Goal: Task Accomplishment & Management: Complete application form

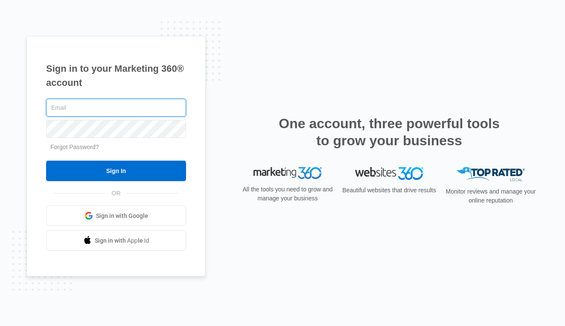
type input "[EMAIL_ADDRESS][DOMAIN_NAME]"
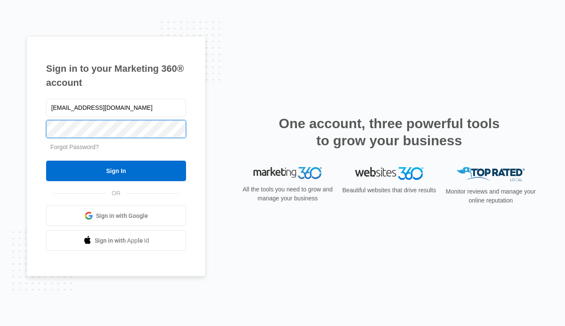
click at [116, 171] on input "Sign In" at bounding box center [116, 171] width 140 height 20
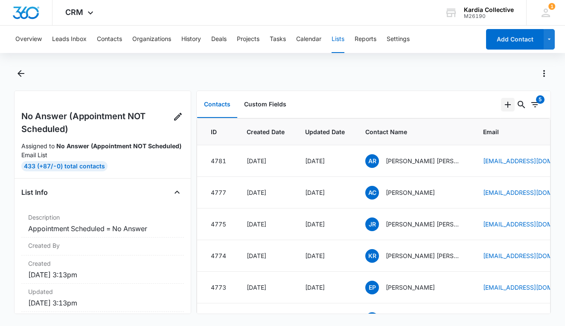
click at [507, 105] on icon "Add" at bounding box center [508, 104] width 10 height 10
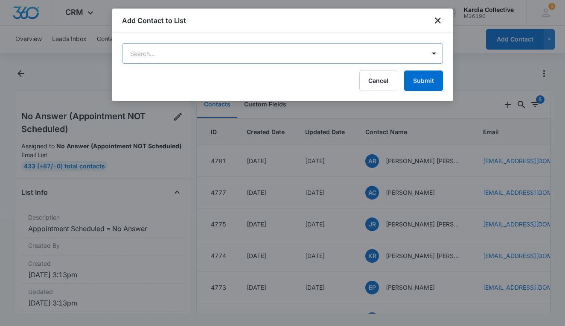
click at [402, 48] on body "CRM Apps Reputation Websites Forms CRM Email Social Content Ads Intelligence Fi…" at bounding box center [282, 163] width 565 height 326
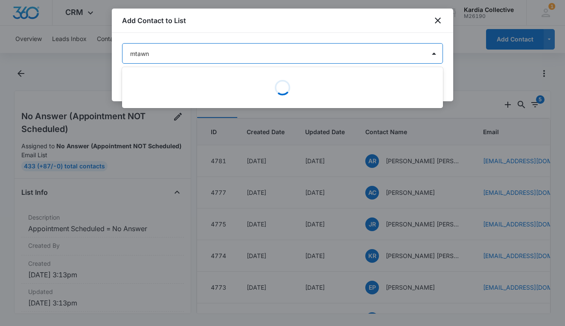
type input "mtawna"
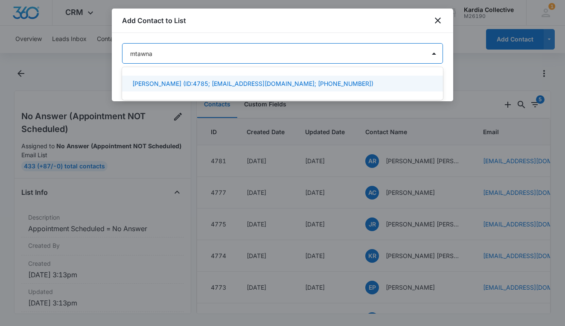
click at [399, 87] on div "[PERSON_NAME] (ID:4785; [EMAIL_ADDRESS][DOMAIN_NAME]; [PHONE_NUMBER])" at bounding box center [281, 83] width 299 height 9
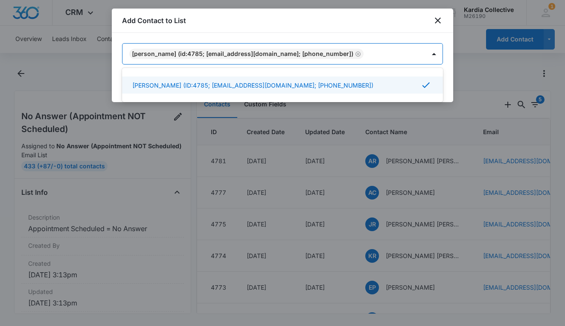
click at [470, 41] on div at bounding box center [282, 163] width 565 height 326
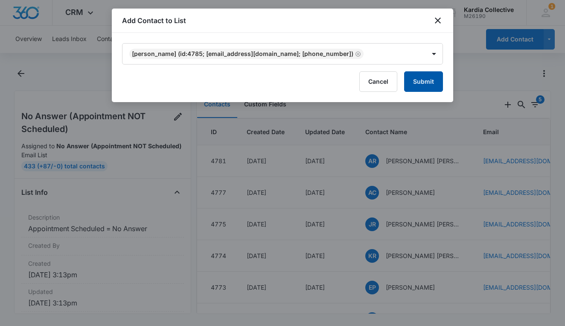
click at [420, 82] on button "Submit" at bounding box center [423, 81] width 39 height 20
